Goal: Task Accomplishment & Management: Manage account settings

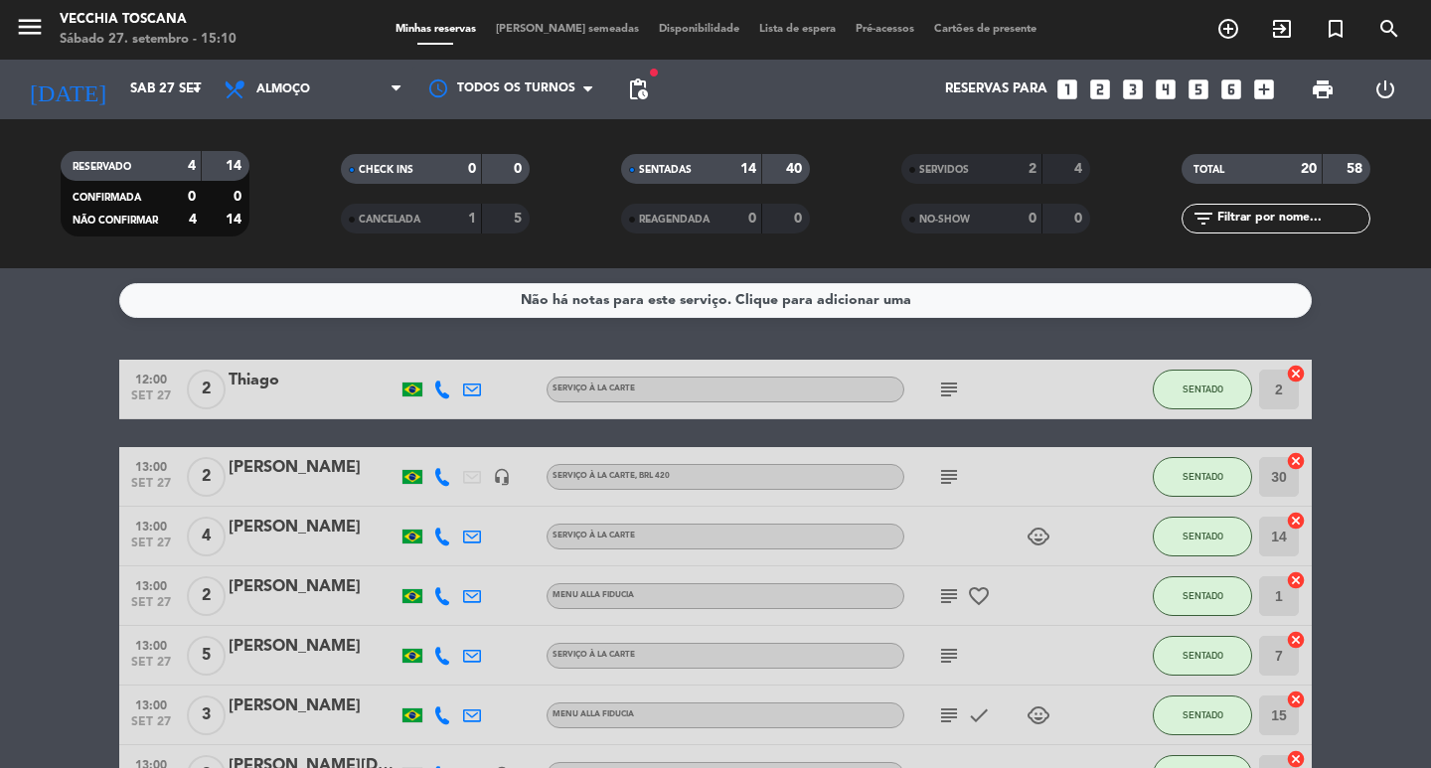
click at [943, 607] on icon "subject" at bounding box center [949, 596] width 24 height 24
click at [1023, 483] on div "subject" at bounding box center [993, 476] width 179 height 59
click at [950, 720] on icon "subject" at bounding box center [949, 715] width 24 height 24
